Goal: Task Accomplishment & Management: Manage account settings

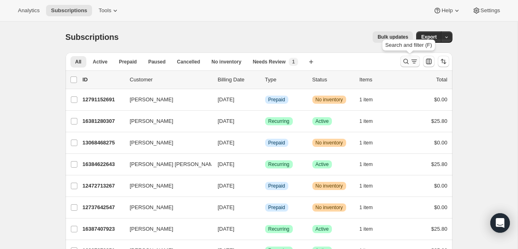
click at [410, 60] on icon "Search and filter results" at bounding box center [414, 61] width 8 height 8
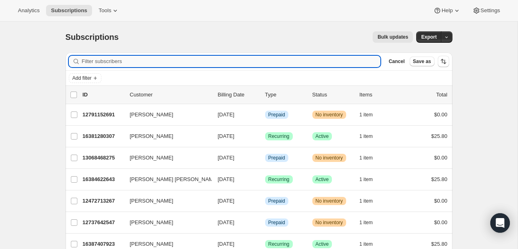
click at [320, 64] on input "Filter subscribers" at bounding box center [231, 61] width 299 height 11
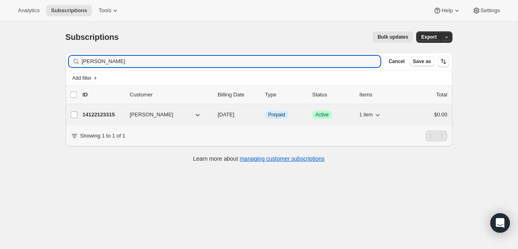
type input "[PERSON_NAME]"
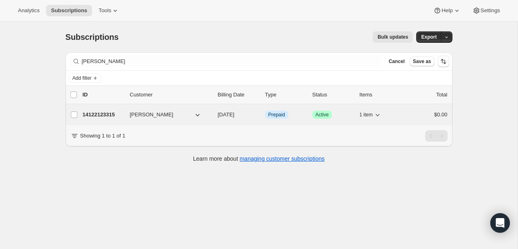
click at [110, 113] on p "14122123315" at bounding box center [103, 115] width 41 height 8
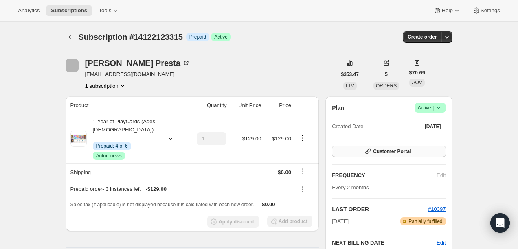
click at [422, 155] on button "Customer Portal" at bounding box center [389, 151] width 114 height 11
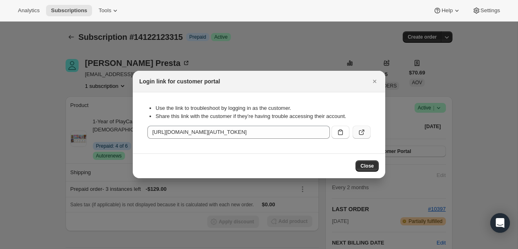
click at [365, 136] on icon ":rcd:" at bounding box center [361, 132] width 8 height 8
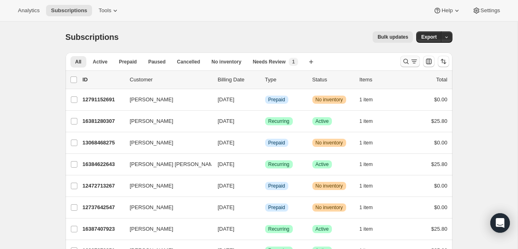
click at [407, 59] on icon "Search and filter results" at bounding box center [406, 61] width 8 height 8
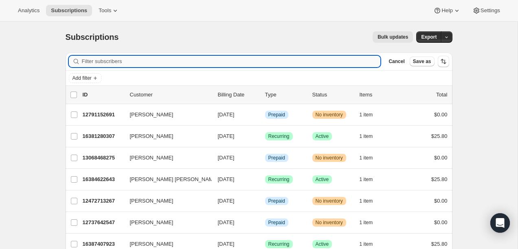
click at [323, 58] on input "Filter subscribers" at bounding box center [231, 61] width 299 height 11
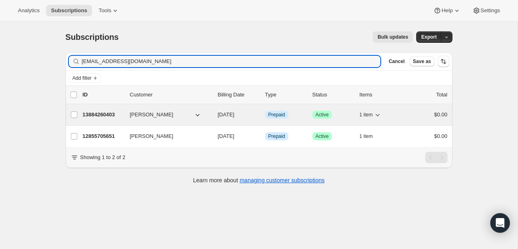
type input "arianeboutin@gmail.com"
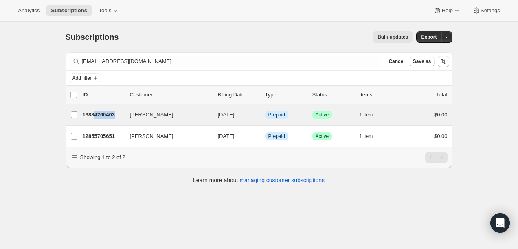
click at [96, 121] on div "Ariane Boutin 13884260403 Ariane Boutin 09/17/2025 Info Prepaid Success Active …" at bounding box center [259, 114] width 387 height 21
click at [97, 119] on div "13884260403 Ariane Boutin 09/17/2025 Info Prepaid Success Active 1 item $0.00" at bounding box center [265, 114] width 365 height 11
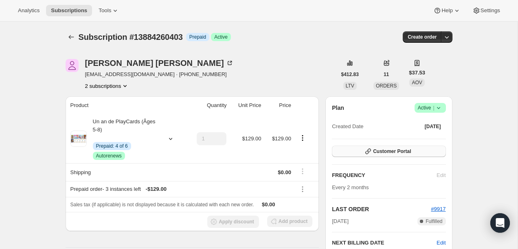
click at [389, 153] on span "Customer Portal" at bounding box center [392, 151] width 38 height 7
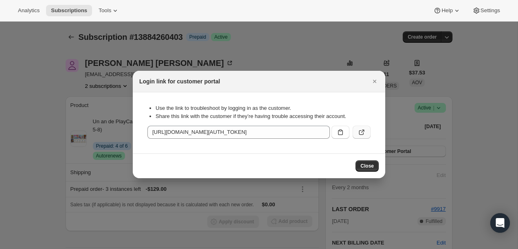
click at [359, 131] on icon ":rcd:" at bounding box center [361, 132] width 8 height 8
click at [377, 81] on icon "Close" at bounding box center [374, 81] width 8 height 8
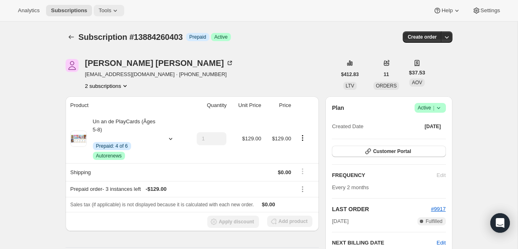
click at [108, 11] on span "Tools" at bounding box center [104, 10] width 13 height 7
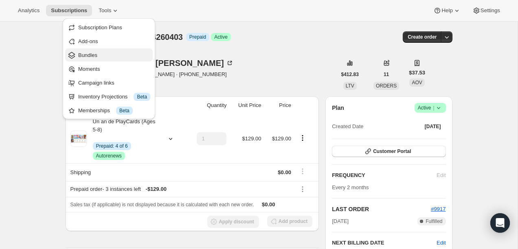
click at [101, 58] on span "Bundles" at bounding box center [114, 55] width 72 height 8
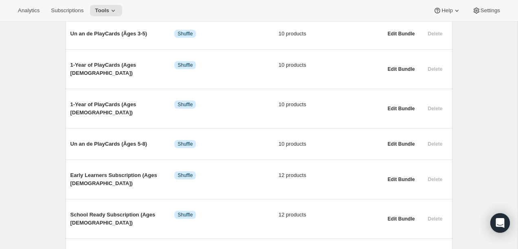
scroll to position [267, 0]
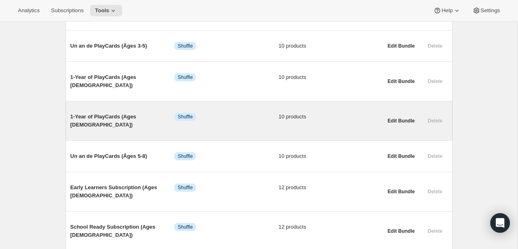
click at [132, 113] on span "1-Year of PlayCards (Ages [DEMOGRAPHIC_DATA])" at bounding box center [122, 121] width 104 height 16
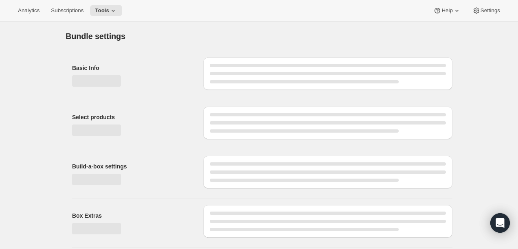
type input "1-Year of PlayCards (Ages [DEMOGRAPHIC_DATA])"
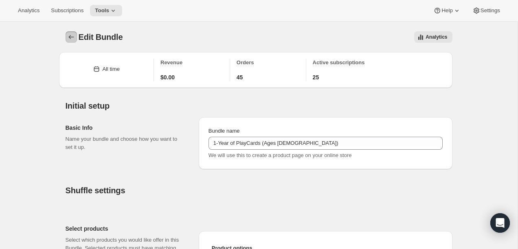
click at [67, 33] on icon "Bundles" at bounding box center [71, 37] width 8 height 8
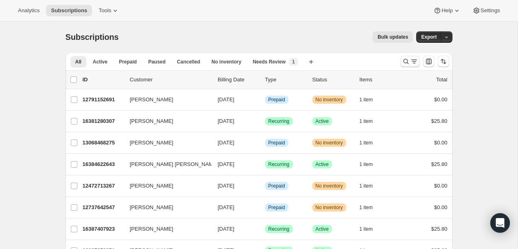
click at [406, 61] on icon "Search and filter results" at bounding box center [406, 61] width 8 height 8
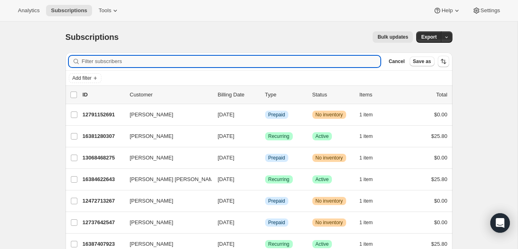
click at [270, 66] on input "Filter subscribers" at bounding box center [231, 61] width 299 height 11
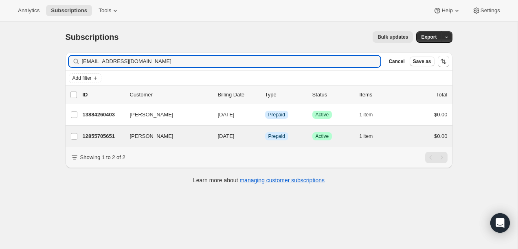
type input "arianeboutin@gmail.com"
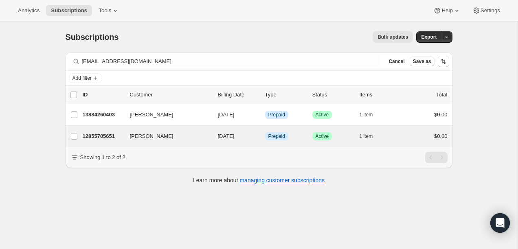
click at [108, 143] on div "Ariane Boutin 12855705651 Ariane Boutin 10/10/2025 Info Prepaid Success Active …" at bounding box center [259, 136] width 387 height 21
click at [106, 135] on p "12855705651" at bounding box center [103, 136] width 41 height 8
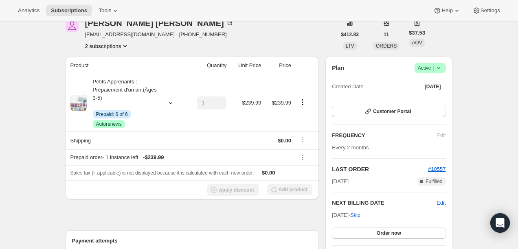
scroll to position [9, 0]
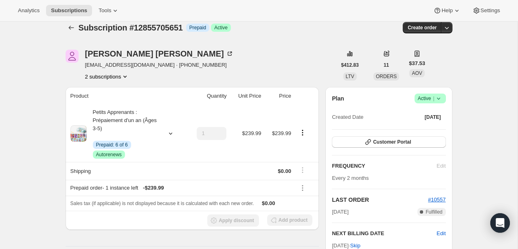
click at [374, 133] on div "Plan Success Active | Created Date Nov 29, 2024 Customer Portal FREQUENCY Edit …" at bounding box center [389, 192] width 114 height 197
click at [373, 145] on span "Customer Portal" at bounding box center [392, 142] width 38 height 7
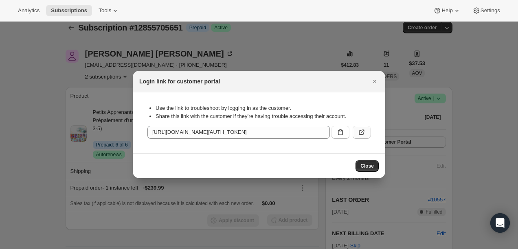
click at [365, 136] on icon ":rcd:" at bounding box center [361, 132] width 8 height 8
